Goal: Task Accomplishment & Management: Complete application form

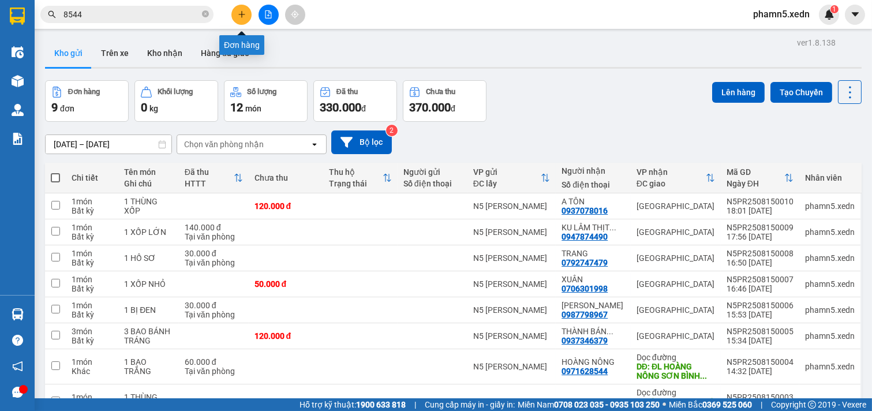
click at [245, 14] on icon "plus" at bounding box center [242, 14] width 8 height 8
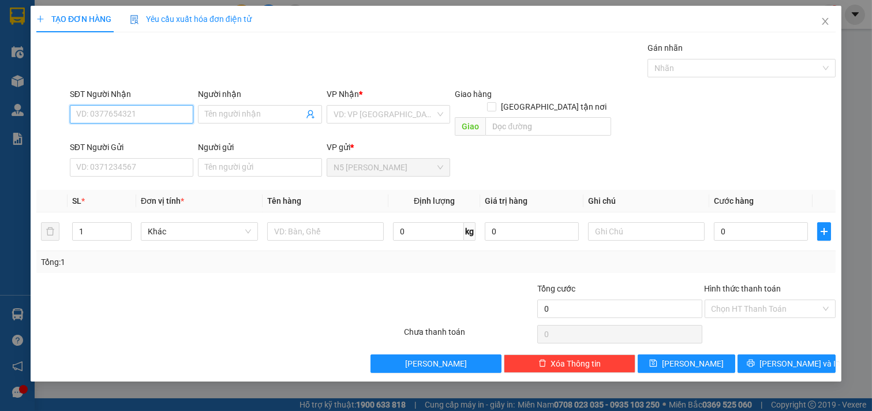
click at [130, 119] on input "SĐT Người Nhận" at bounding box center [132, 114] width 124 height 18
type input "0917562040"
click at [122, 137] on div "0917562040 - HUYNH" at bounding box center [132, 137] width 110 height 13
type input "HUYNH"
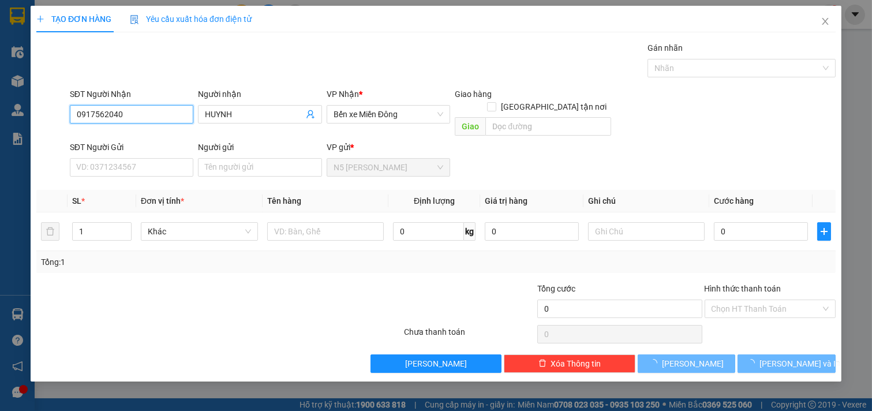
type input "50.000"
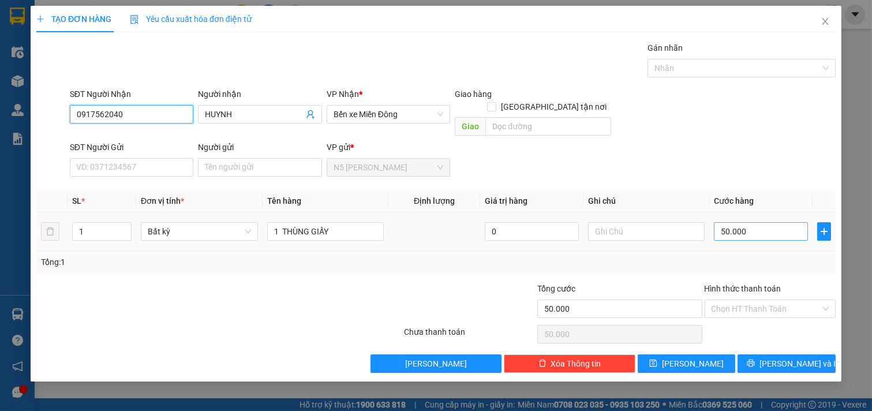
type input "0917562040"
click at [760, 222] on input "50.000" at bounding box center [761, 231] width 94 height 18
type input "4"
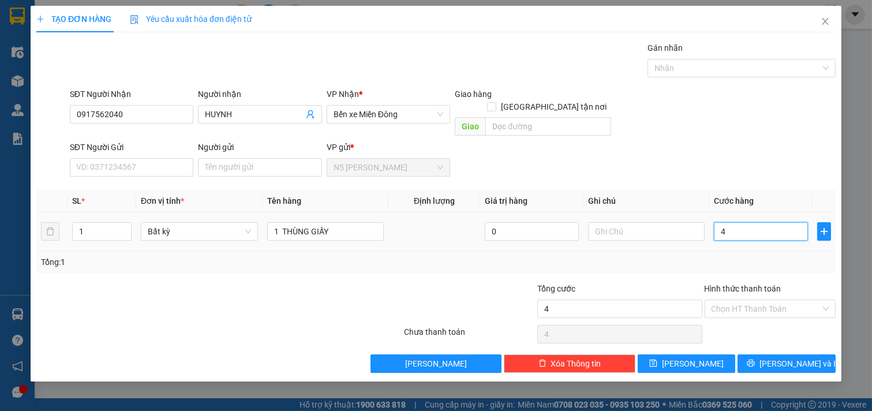
type input "40"
type input "400"
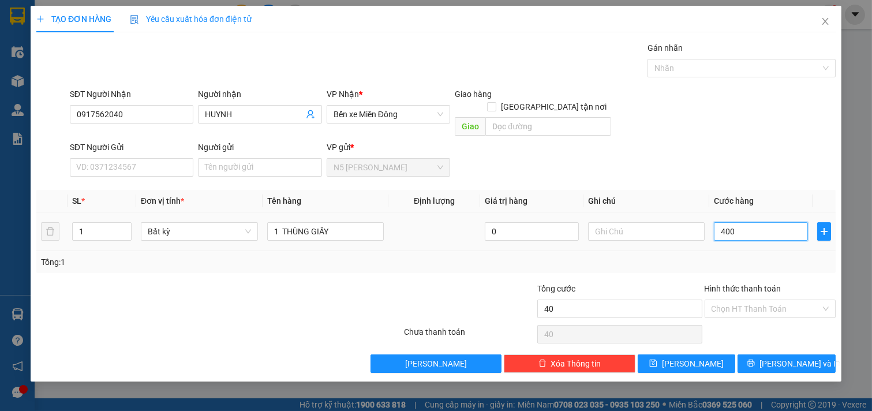
type input "400"
type input "40.000"
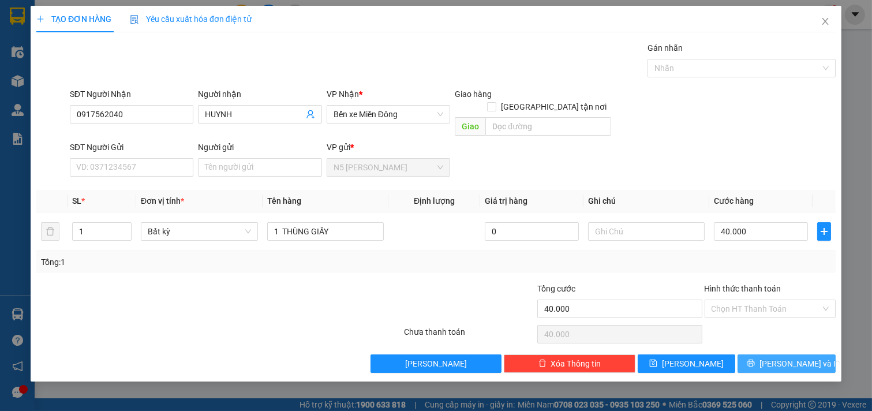
click at [789, 357] on span "[PERSON_NAME] và In" at bounding box center [799, 363] width 81 height 13
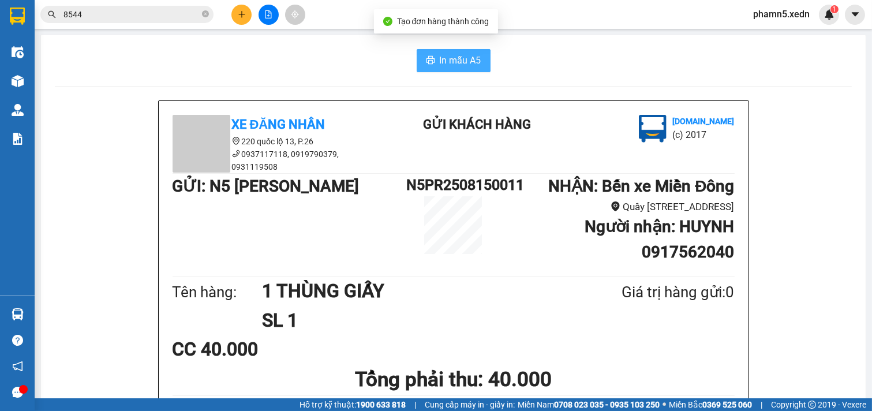
click at [445, 62] on span "In mẫu A5" at bounding box center [461, 60] width 42 height 14
